Goal: Find specific page/section

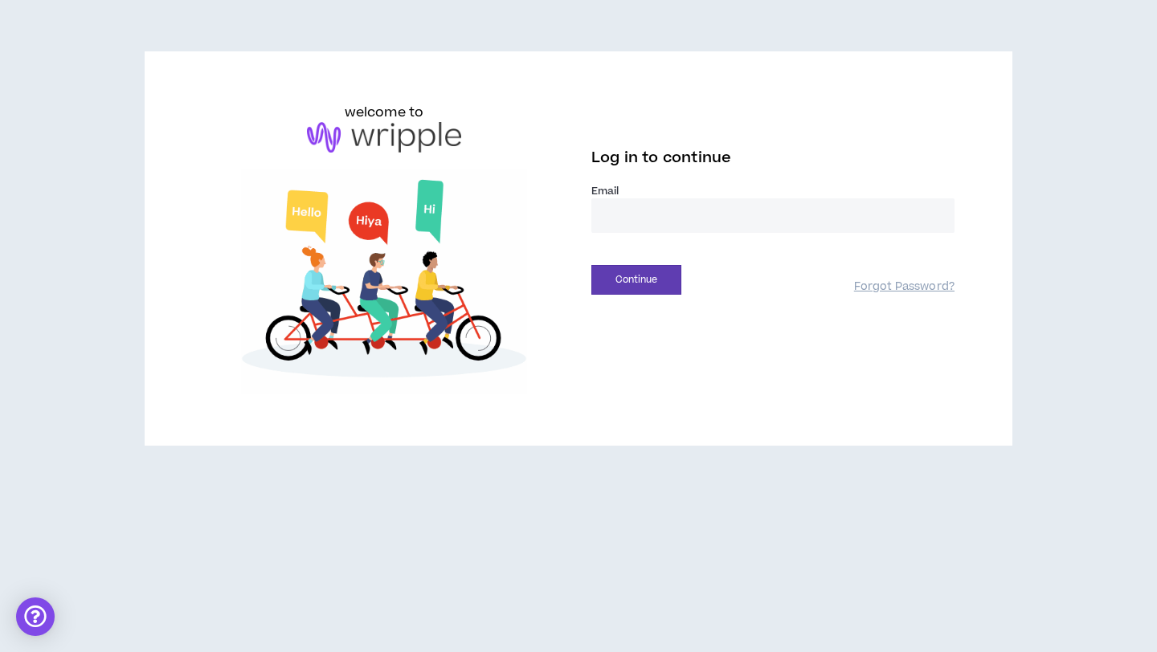
click at [627, 218] on input "email" at bounding box center [772, 215] width 363 height 35
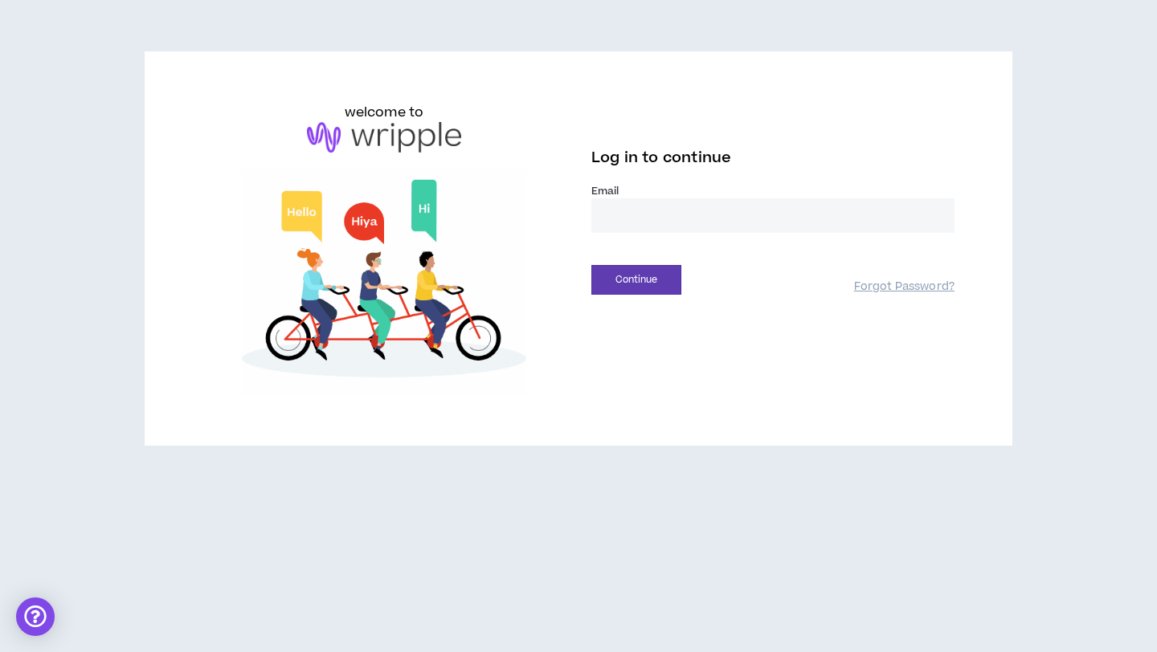
type input "**********"
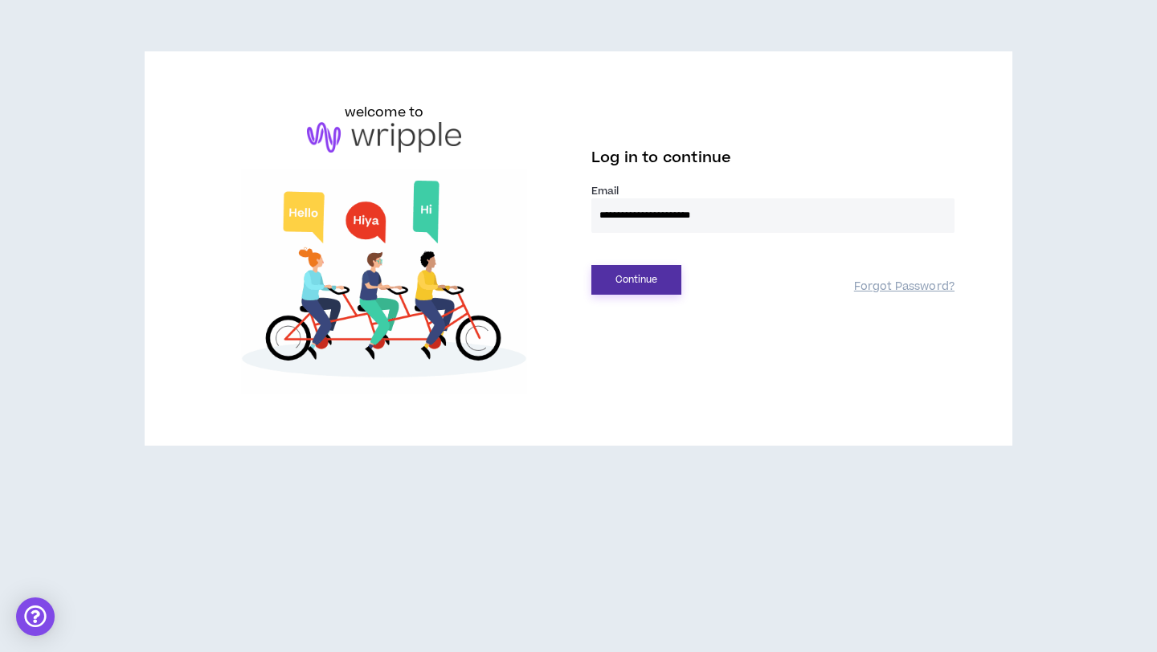
click at [651, 277] on button "Continue" at bounding box center [636, 280] width 90 height 30
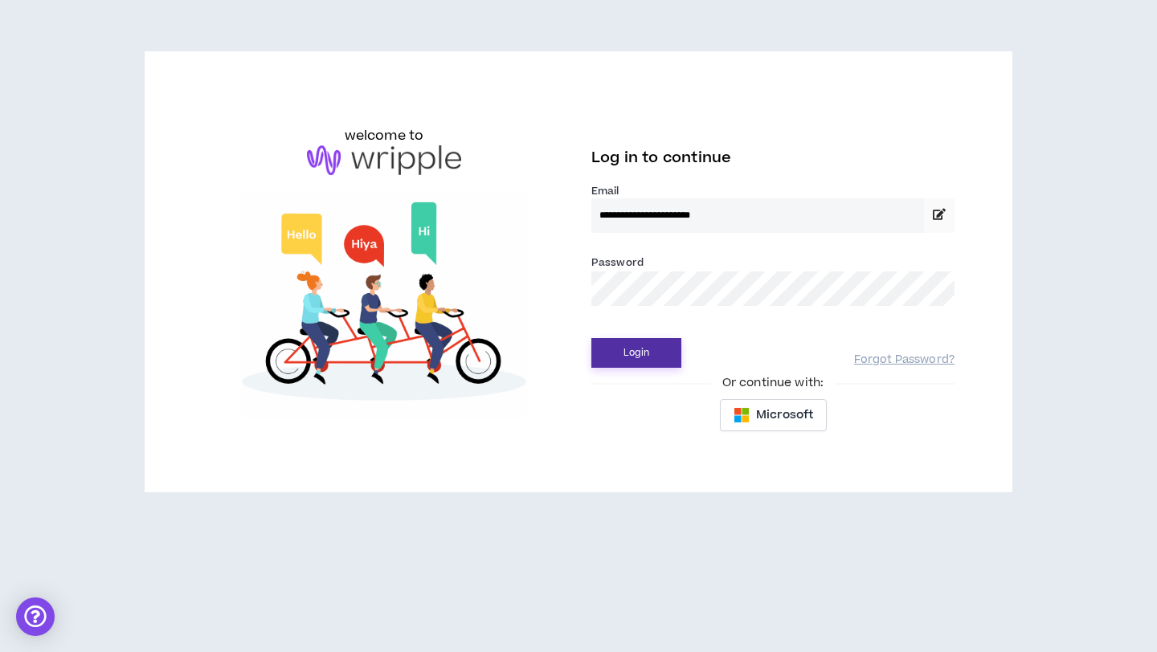
click at [632, 349] on button "Login" at bounding box center [636, 353] width 90 height 30
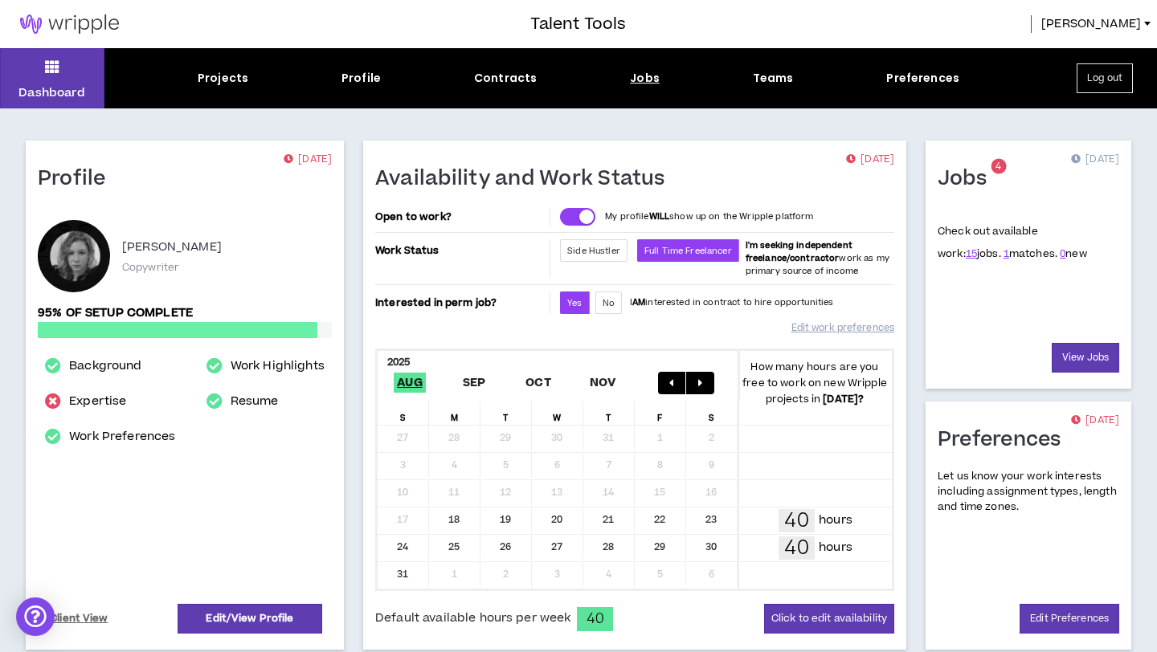
click at [651, 77] on div "Jobs" at bounding box center [645, 78] width 30 height 17
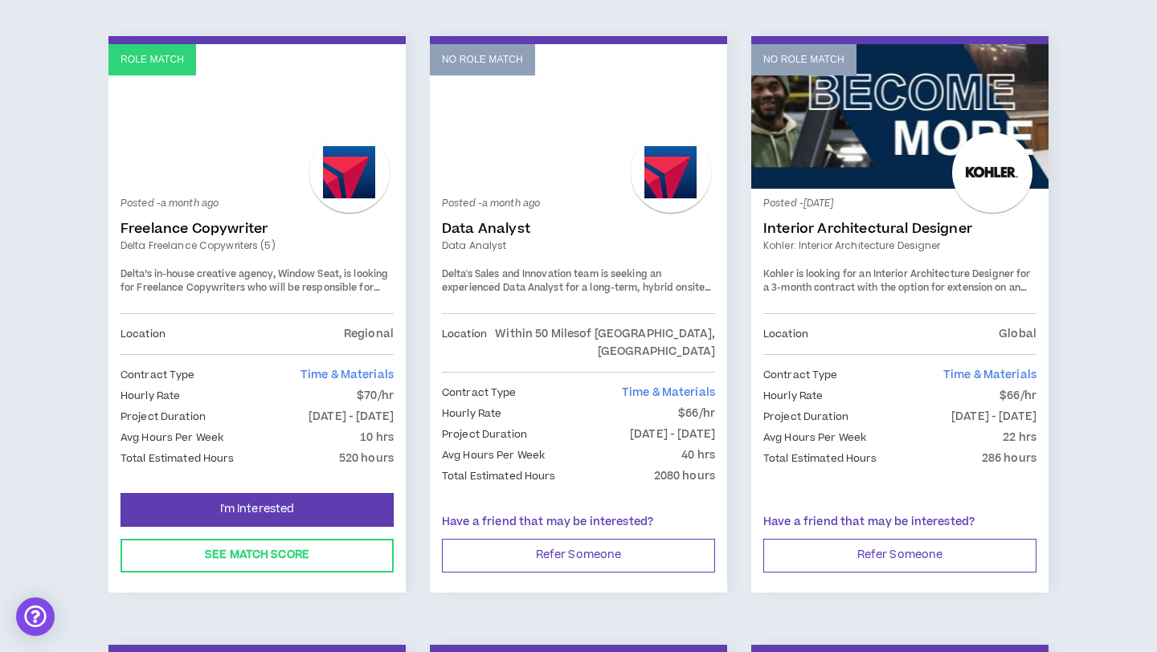
scroll to position [2657, 0]
